Goal: Task Accomplishment & Management: Use online tool/utility

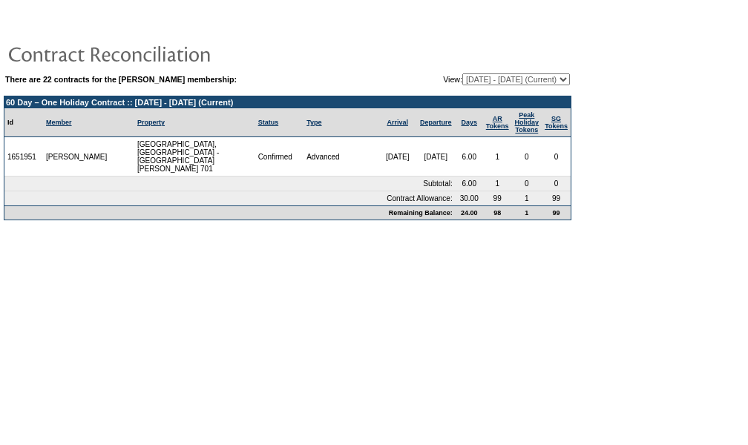
click at [512, 76] on select "[DATE] - [DATE] [DATE] - [DATE] [DATE] - [DATE] [DATE] - [DATE] [DATE] - [DATE]…" at bounding box center [516, 79] width 108 height 12
select select "121267"
click at [462, 73] on select "[DATE] - [DATE] [DATE] - [DATE] [DATE] - [DATE] [DATE] - [DATE] [DATE] - [DATE]…" at bounding box center [516, 79] width 108 height 12
click at [543, 81] on select "[DATE] - [DATE] [DATE] - [DATE] [DATE] - [DATE] [DATE] - [DATE] [DATE] - [DATE]…" at bounding box center [516, 79] width 108 height 12
select select "137315"
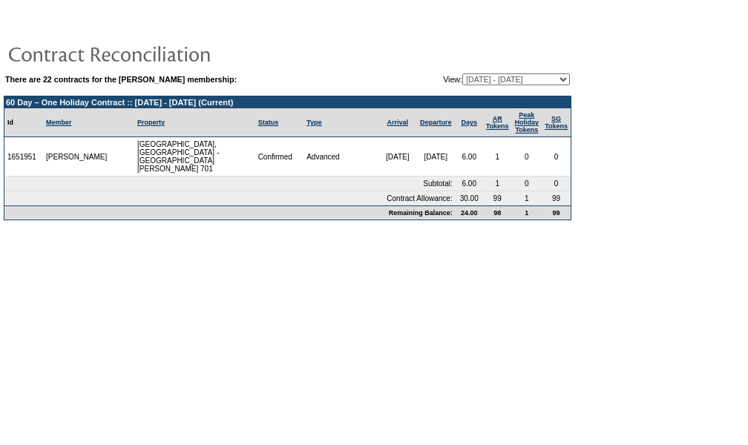
click at [462, 73] on select "08/07/07 - 08/31/08 09/01/08 - 08/31/09 09/01/09 - 08/31/10 09/01/10 - 08/31/11…" at bounding box center [516, 79] width 108 height 12
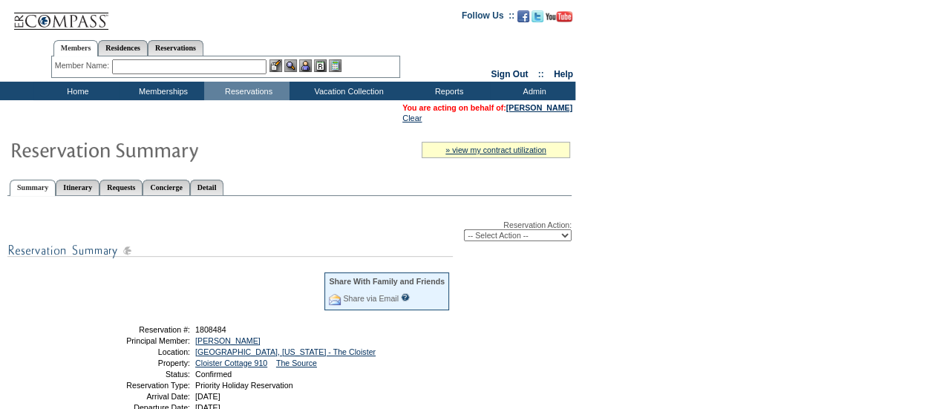
click at [497, 240] on select "-- Select Action -- Modify Reservation Dates Modify Reservation Cost Modify Occ…" at bounding box center [518, 235] width 108 height 12
select select "ChangeCost"
click at [464, 231] on select "-- Select Action -- Modify Reservation Dates Modify Reservation Cost Modify Occ…" at bounding box center [518, 235] width 108 height 12
